Goal: Task Accomplishment & Management: Complete application form

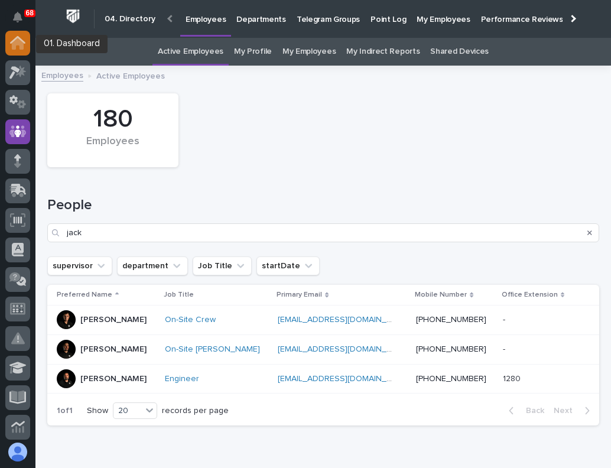
click at [14, 48] on icon at bounding box center [18, 44] width 12 height 12
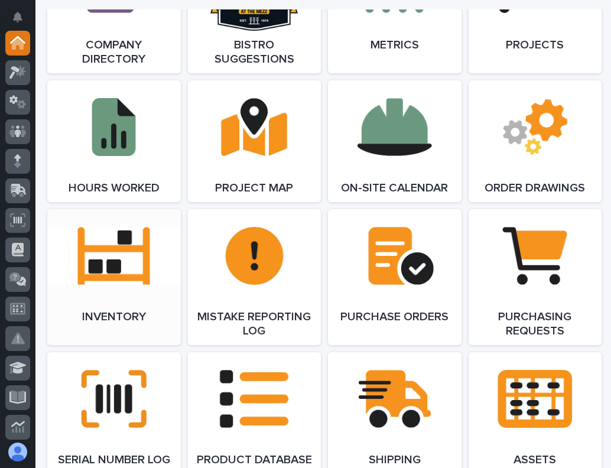
scroll to position [1064, 0]
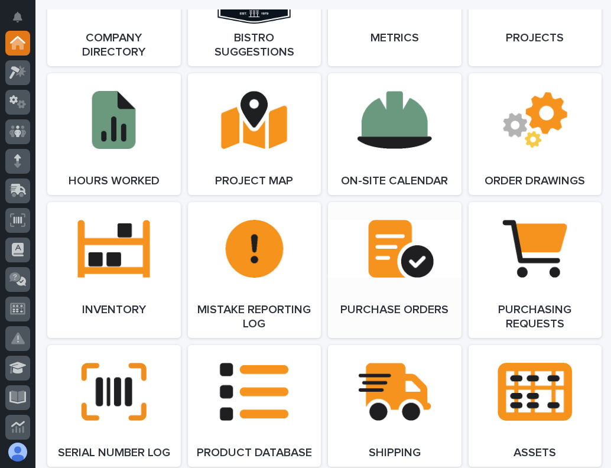
click at [385, 249] on link "Open Link" at bounding box center [395, 270] width 134 height 136
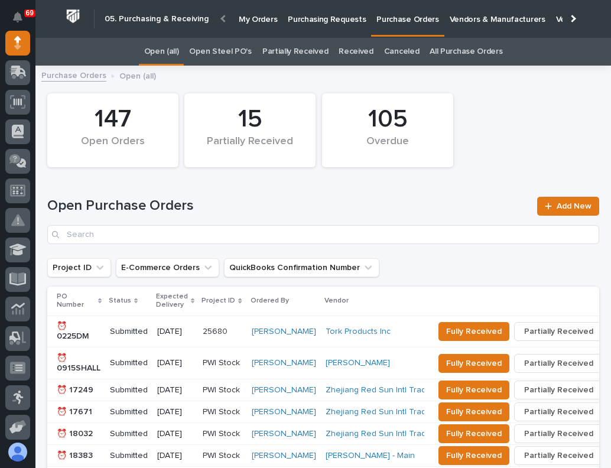
click at [314, 19] on p "Purchasing Requests" at bounding box center [327, 12] width 78 height 25
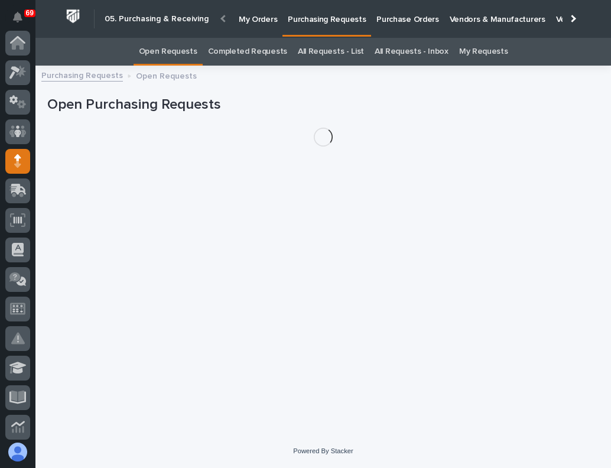
scroll to position [118, 0]
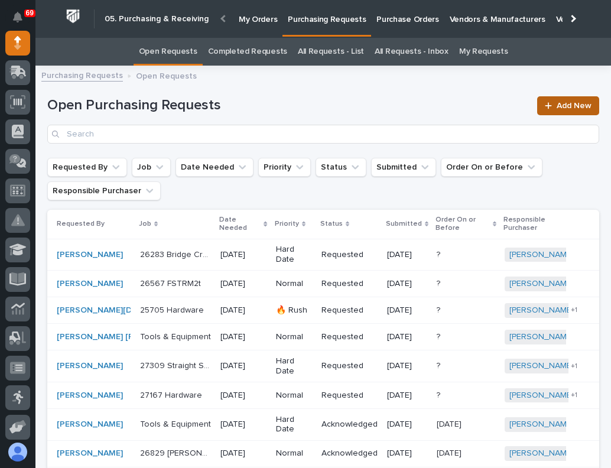
click at [545, 112] on link "Add New" at bounding box center [568, 105] width 62 height 19
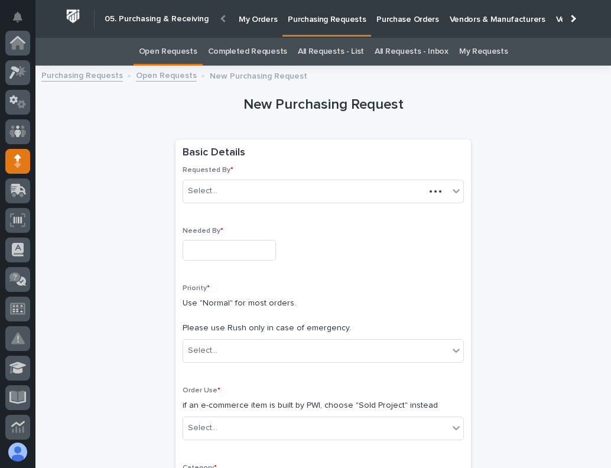
scroll to position [118, 0]
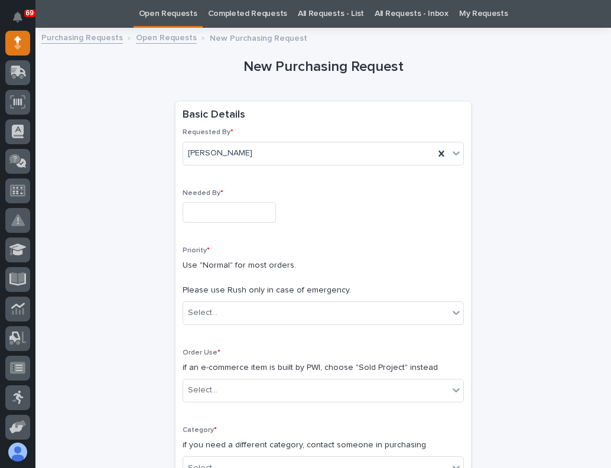
click at [236, 212] on input "text" at bounding box center [229, 212] width 93 height 21
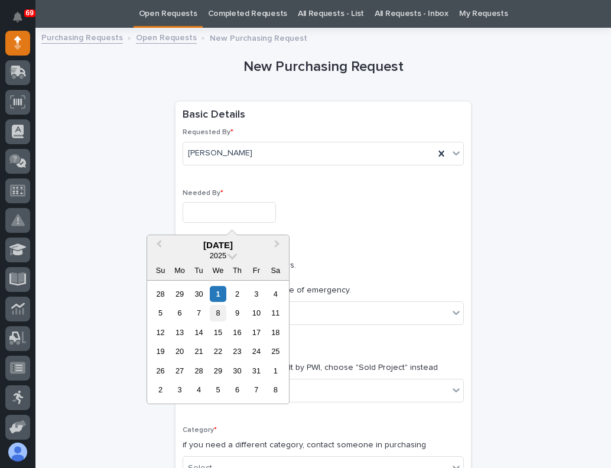
click at [219, 311] on div "8" at bounding box center [218, 313] width 16 height 16
type input "**********"
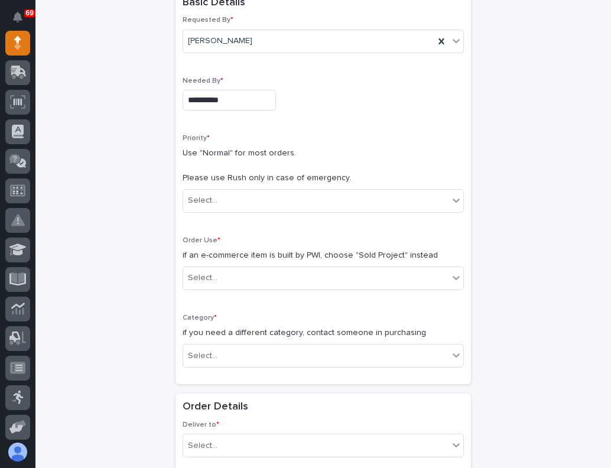
scroll to position [156, 0]
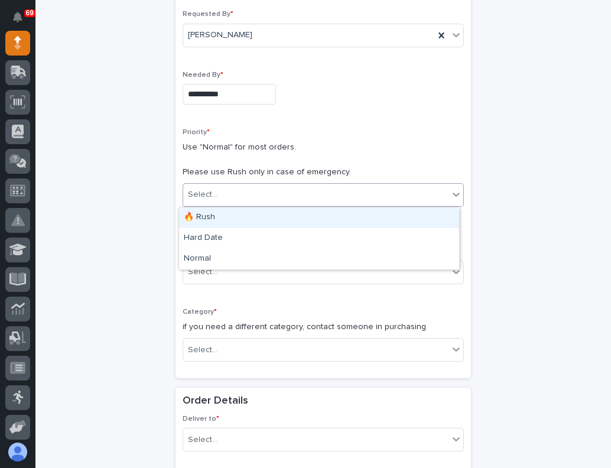
click at [232, 189] on div "Select..." at bounding box center [315, 195] width 265 height 20
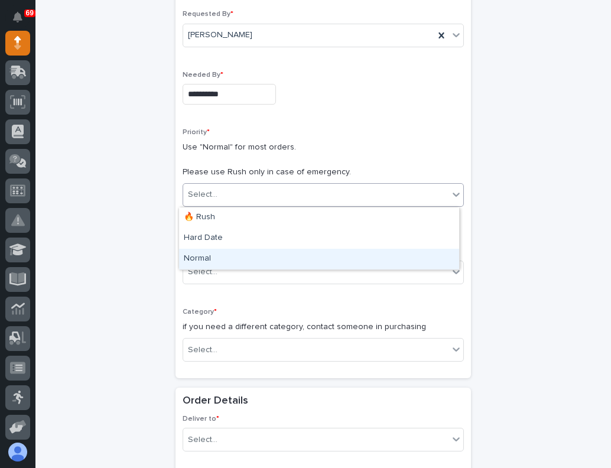
click at [200, 258] on div "Normal" at bounding box center [319, 259] width 280 height 21
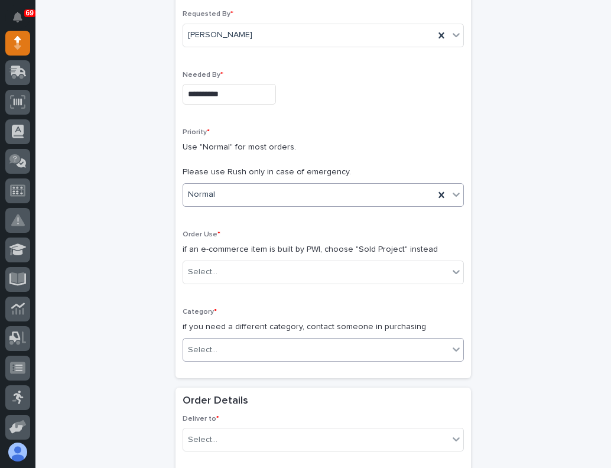
scroll to position [274, 0]
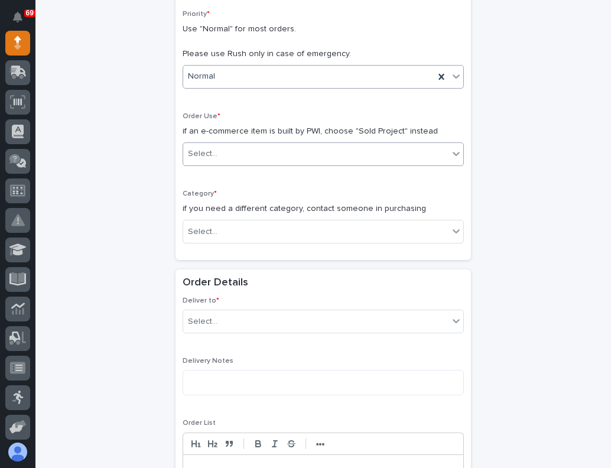
click at [226, 157] on div "Select..." at bounding box center [315, 154] width 265 height 20
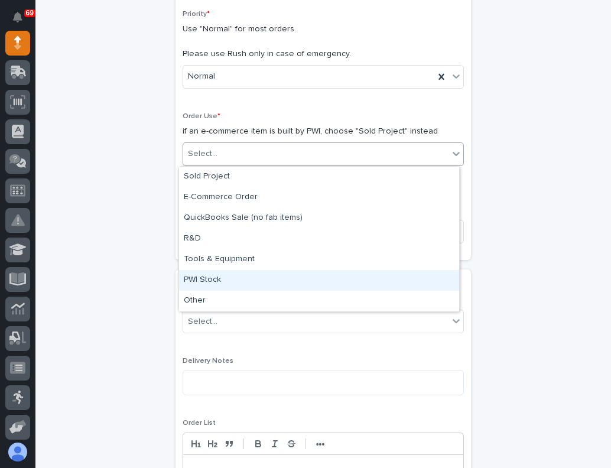
click at [209, 275] on div "PWI Stock" at bounding box center [319, 280] width 280 height 21
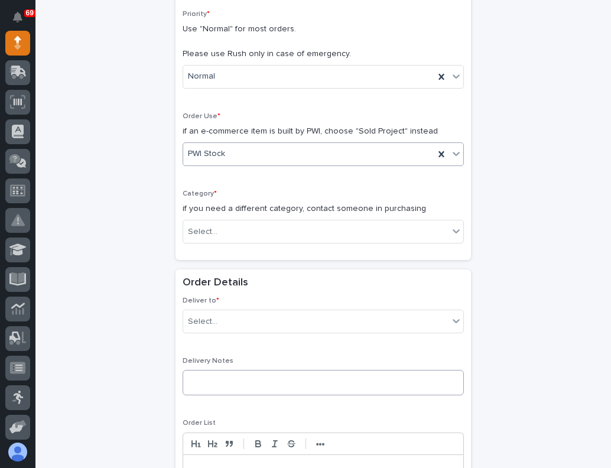
scroll to position [452, 0]
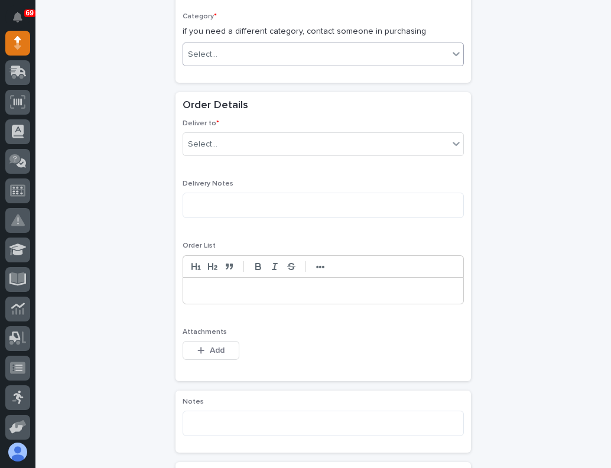
click at [226, 55] on div "Select..." at bounding box center [315, 55] width 265 height 20
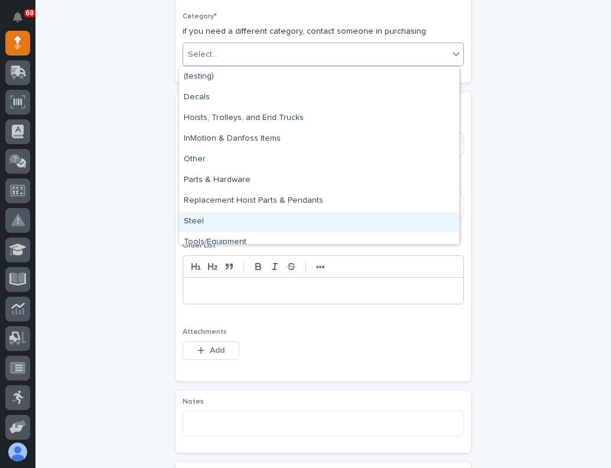
scroll to position [9, 0]
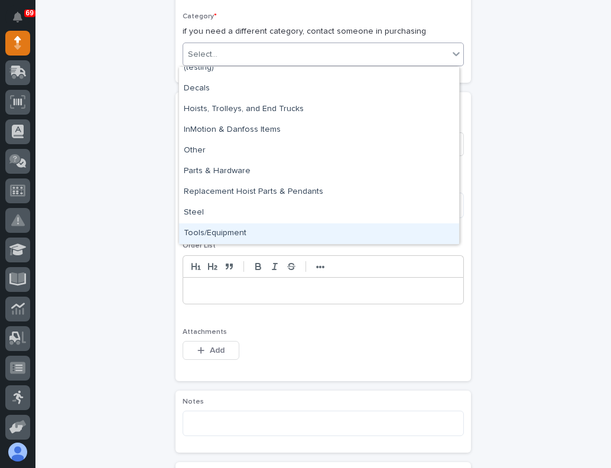
click at [229, 232] on div "Tools/Equipment" at bounding box center [319, 233] width 280 height 21
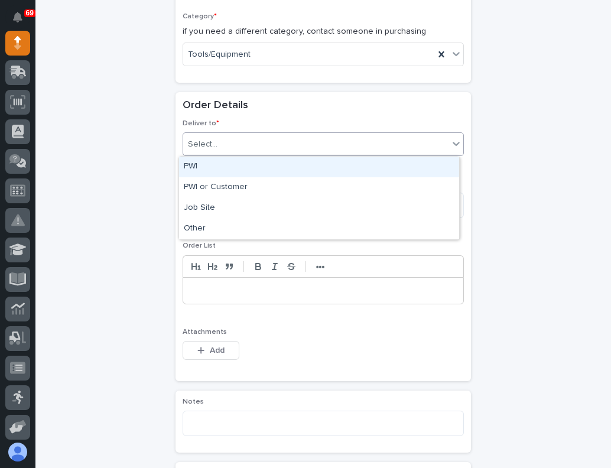
click at [203, 144] on div "Select..." at bounding box center [203, 144] width 30 height 12
click at [204, 175] on div "PWI" at bounding box center [319, 167] width 280 height 21
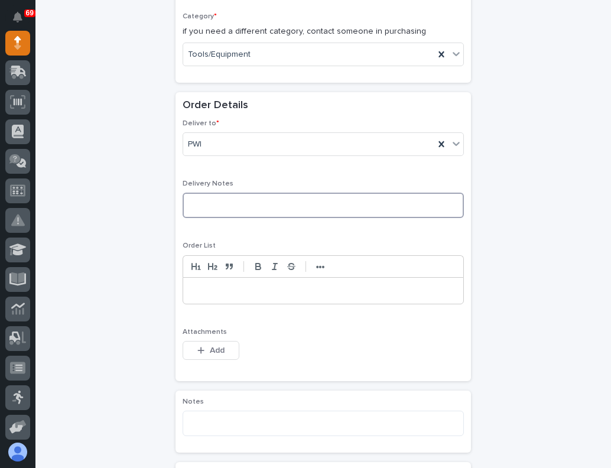
click at [209, 209] on textarea at bounding box center [323, 205] width 281 height 25
type textarea "**********"
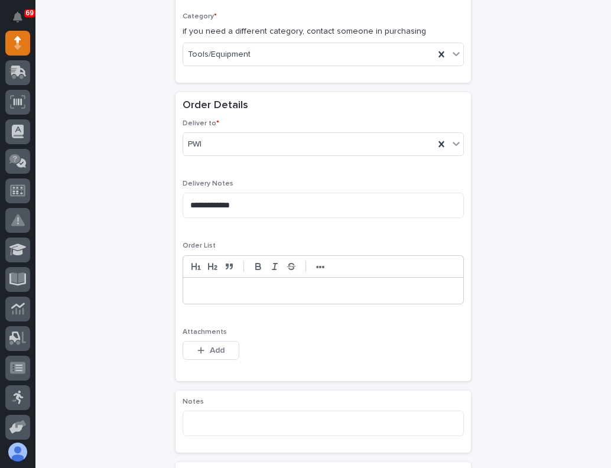
click at [212, 288] on p at bounding box center [323, 291] width 262 height 12
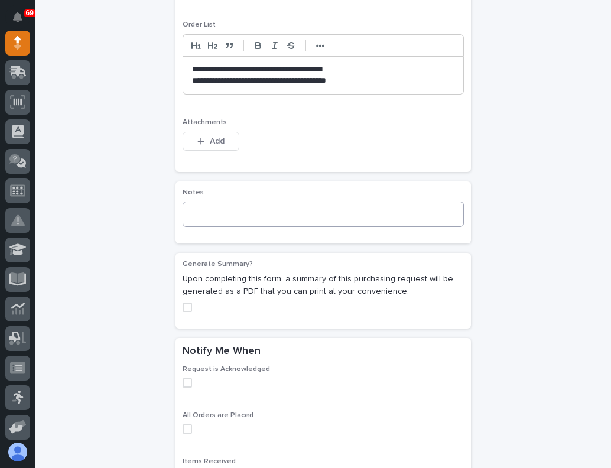
scroll to position [747, 0]
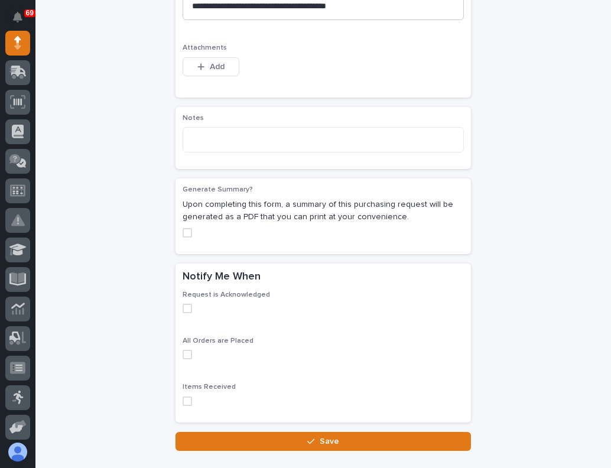
click at [186, 230] on span at bounding box center [187, 232] width 9 height 9
click at [186, 312] on span at bounding box center [187, 308] width 9 height 9
click at [185, 354] on span at bounding box center [187, 354] width 9 height 9
click at [185, 401] on span at bounding box center [187, 401] width 9 height 9
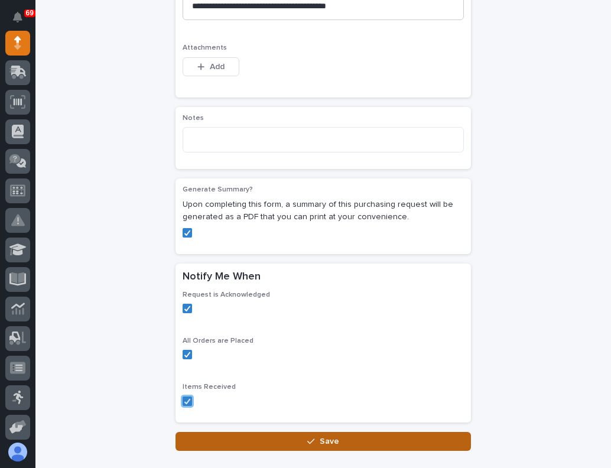
click at [321, 443] on span "Save" at bounding box center [330, 441] width 20 height 11
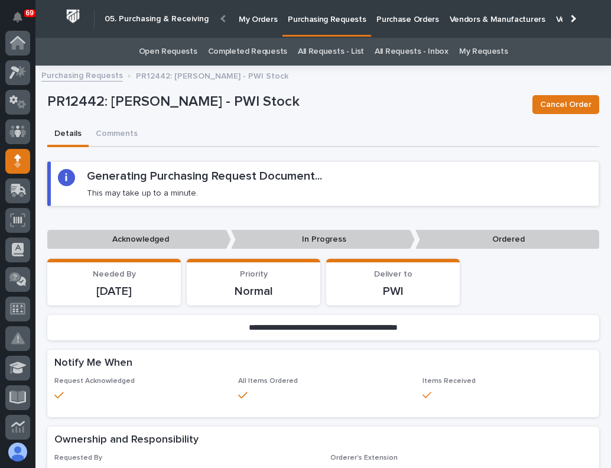
scroll to position [118, 0]
